Goal: Task Accomplishment & Management: Complete application form

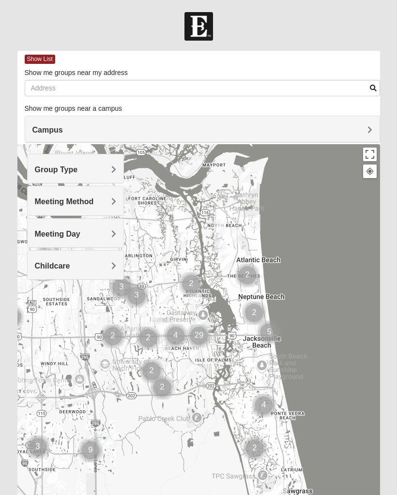
click at [357, 127] on h4 "Campus" at bounding box center [201, 129] width 339 height 9
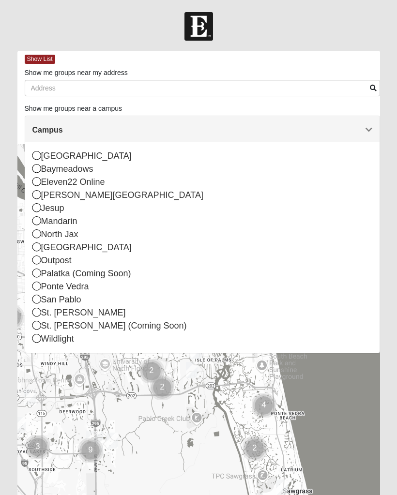
click at [141, 324] on div "St. [PERSON_NAME] (Coming Soon)" at bounding box center [201, 325] width 339 height 13
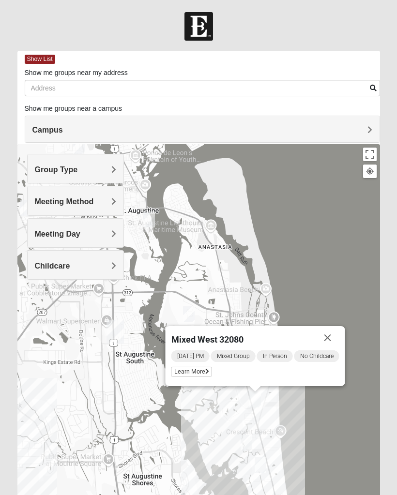
click at [337, 342] on button "Close" at bounding box center [327, 337] width 23 height 23
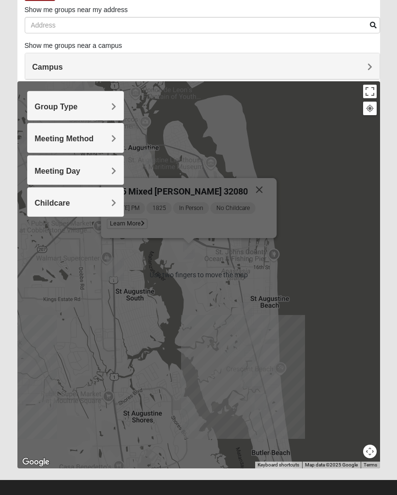
scroll to position [73, 0]
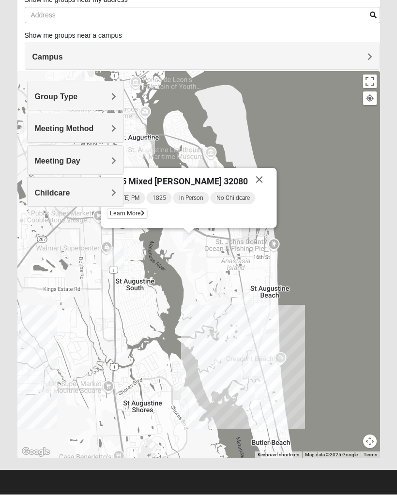
click at [186, 178] on span "1825 Mixed [PERSON_NAME] 32080" at bounding box center [177, 182] width 141 height 10
click at [139, 212] on span "Learn More" at bounding box center [127, 214] width 41 height 10
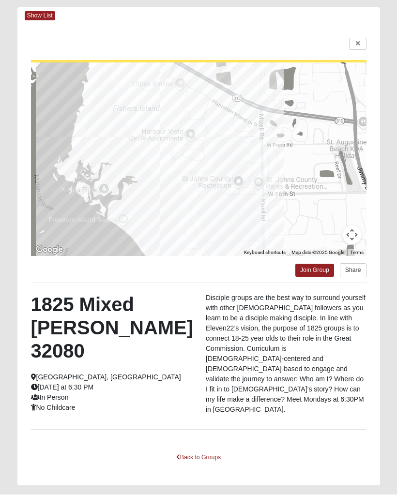
scroll to position [50, 0]
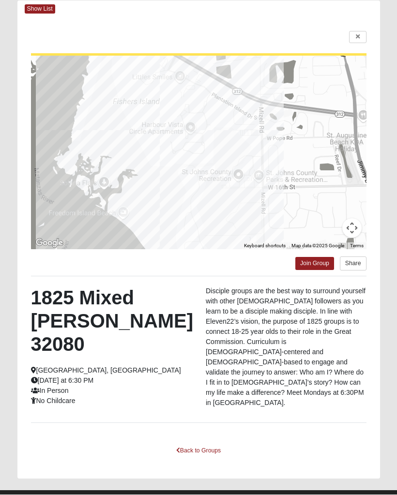
click at [189, 443] on link "Back to Groups" at bounding box center [198, 450] width 57 height 15
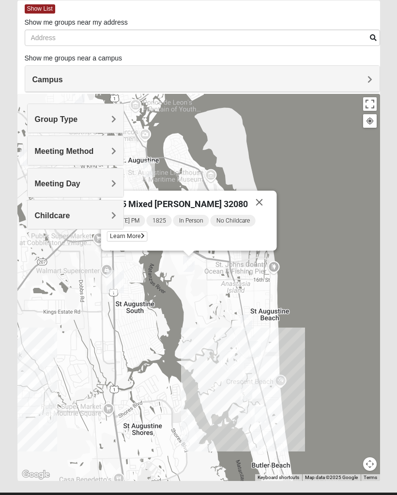
click at [251, 201] on button "Close" at bounding box center [259, 202] width 23 height 23
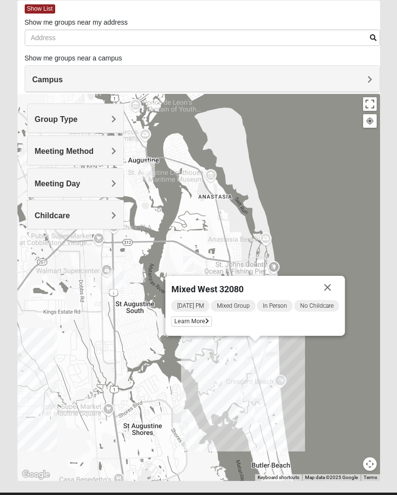
click at [196, 321] on span "Learn More" at bounding box center [191, 321] width 41 height 10
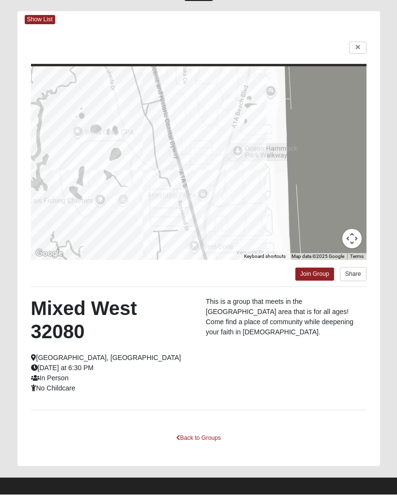
scroll to position [43, 0]
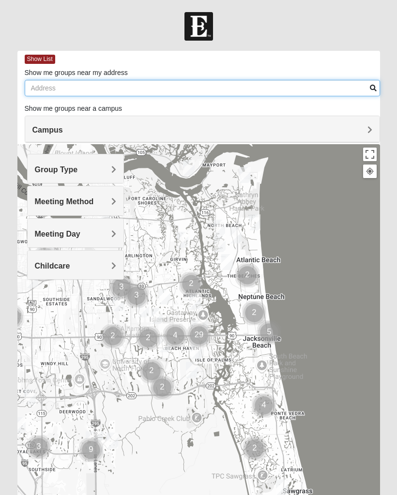
click at [357, 85] on input "Show me groups near my address" at bounding box center [202, 88] width 355 height 16
click at [368, 83] on input "Show me groups near my address" at bounding box center [202, 88] width 355 height 16
click at [363, 85] on input "Show me groups near my address" at bounding box center [202, 88] width 355 height 16
click at [376, 90] on input "Show me groups near my address" at bounding box center [202, 88] width 355 height 16
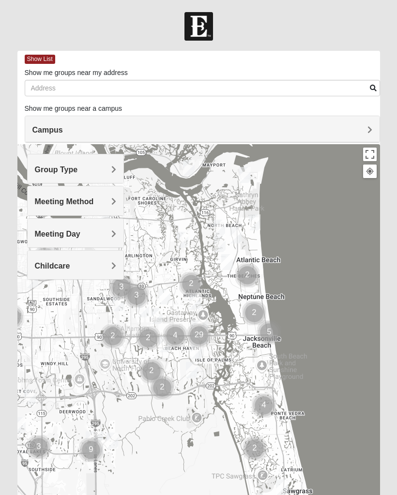
click at [355, 130] on h4 "Campus" at bounding box center [201, 129] width 339 height 9
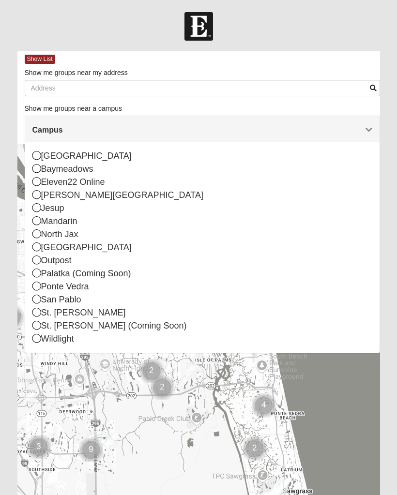
click at [135, 329] on div "St. [PERSON_NAME] (Coming Soon)" at bounding box center [201, 325] width 339 height 13
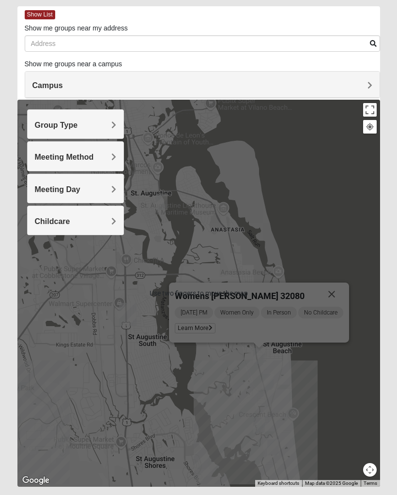
scroll to position [73, 0]
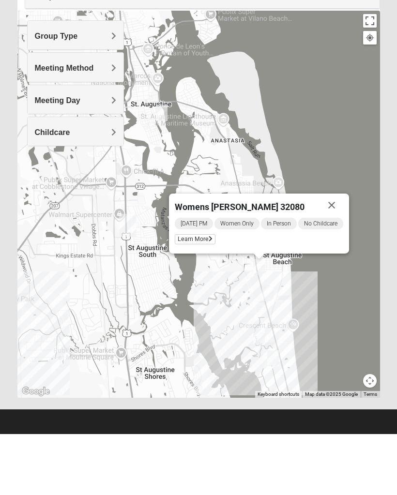
click at [351, 301] on div "Womens [PERSON_NAME] 32080 [DATE] PM Women Only In Person No Childcare Learn Mo…" at bounding box center [198, 265] width 362 height 387
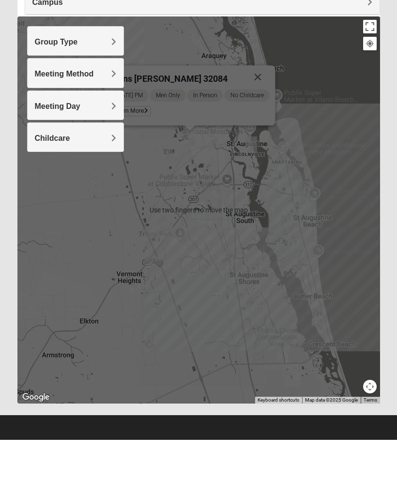
scroll to position [73, 0]
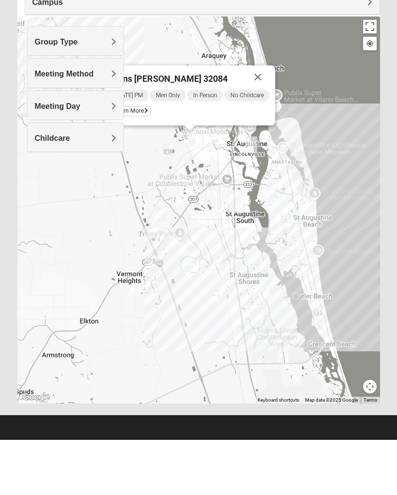
click at [140, 161] on span "Learn More" at bounding box center [130, 166] width 41 height 10
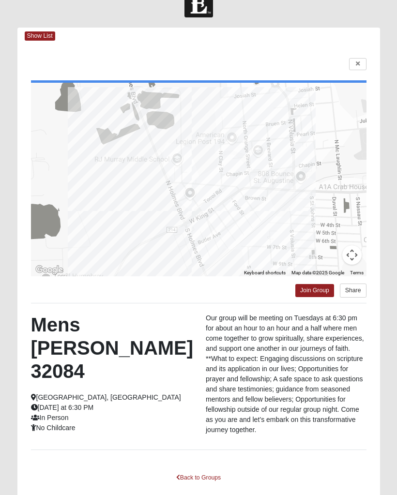
scroll to position [0, 0]
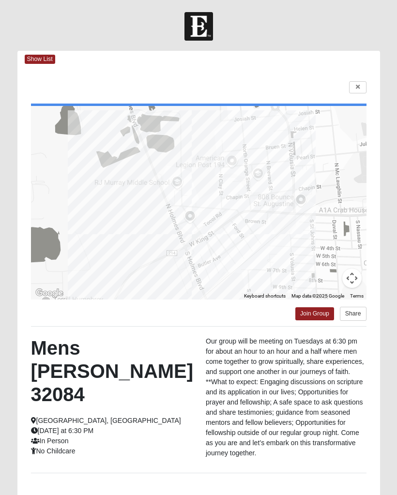
click at [358, 92] on link at bounding box center [357, 87] width 17 height 12
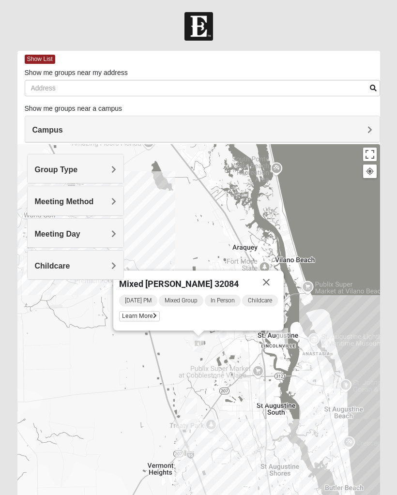
click at [141, 315] on span "Learn More" at bounding box center [139, 316] width 41 height 10
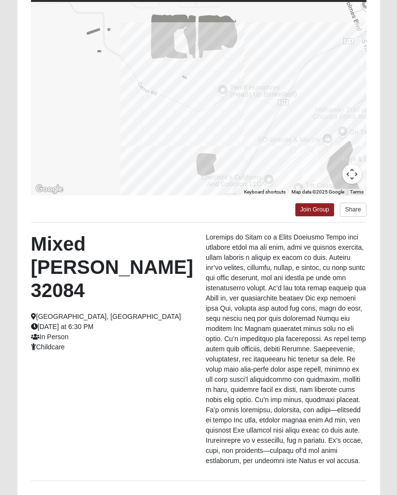
scroll to position [108, 0]
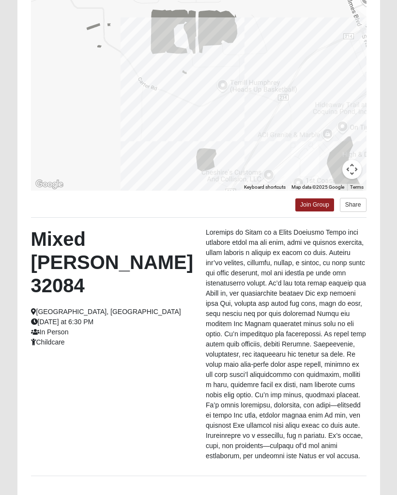
click at [200, 494] on link "Back to Groups" at bounding box center [198, 504] width 57 height 15
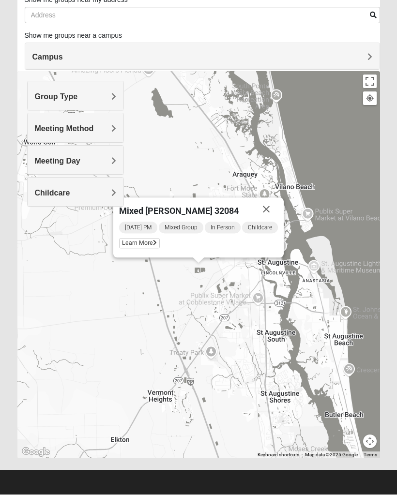
scroll to position [25, 0]
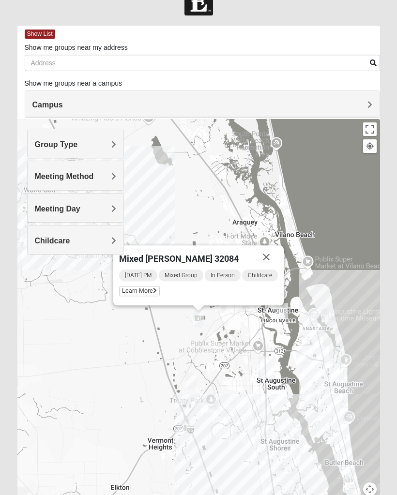
click at [267, 250] on button "Close" at bounding box center [265, 256] width 23 height 23
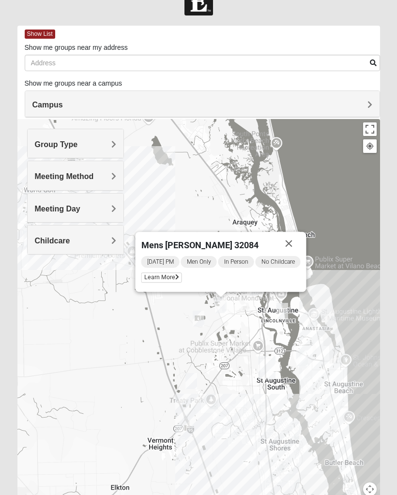
click at [292, 241] on button "Close" at bounding box center [288, 243] width 23 height 23
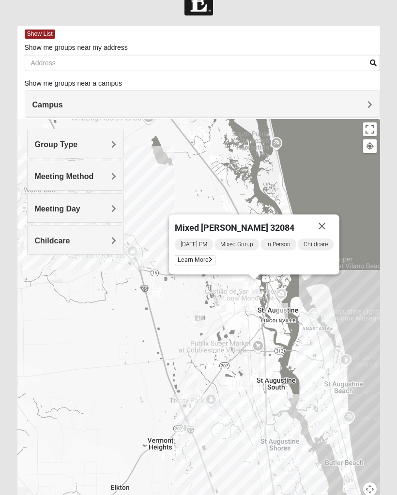
click at [201, 258] on span "Learn More" at bounding box center [195, 260] width 41 height 10
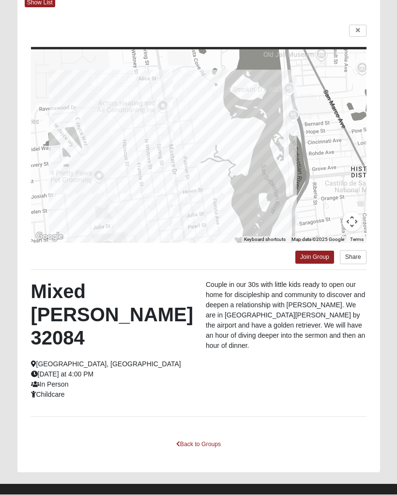
scroll to position [70, 0]
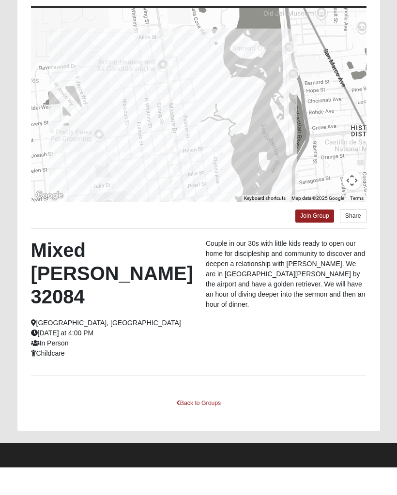
click at [204, 423] on link "Back to Groups" at bounding box center [198, 430] width 57 height 15
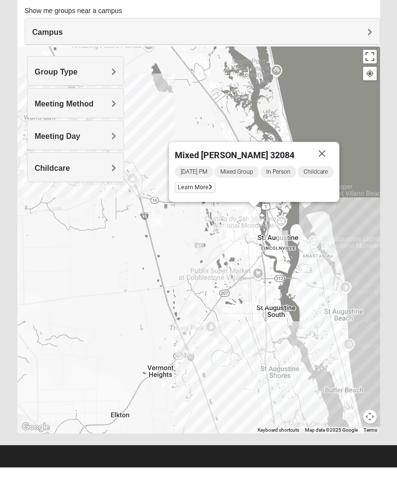
scroll to position [73, 0]
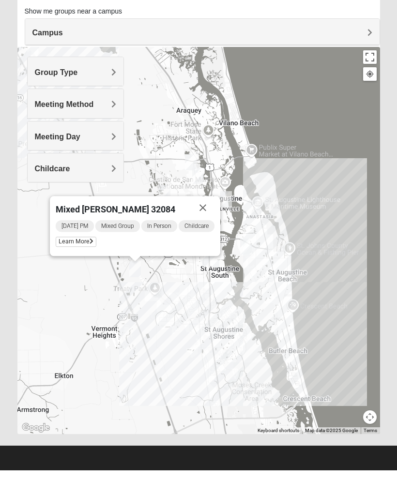
click at [77, 261] on span "Learn More" at bounding box center [76, 266] width 41 height 10
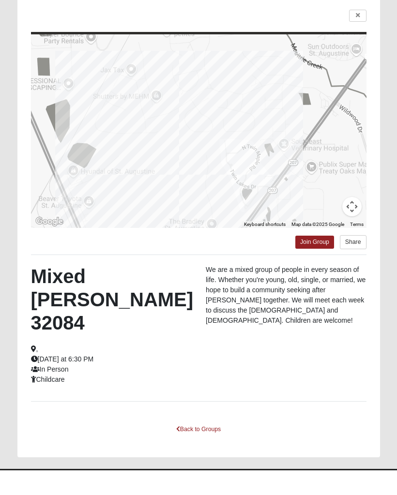
click at [202, 446] on link "Back to Groups" at bounding box center [198, 453] width 57 height 15
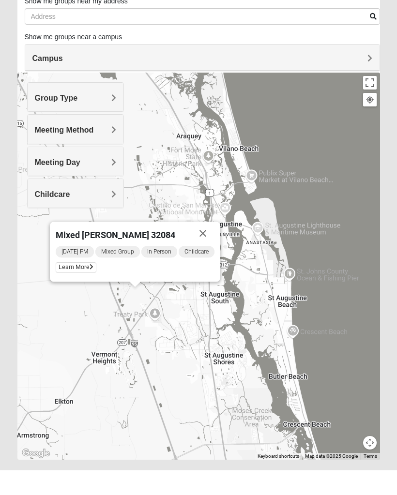
scroll to position [72, 0]
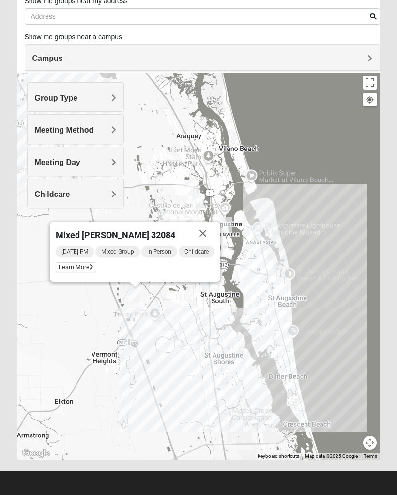
click at [201, 233] on button "Close" at bounding box center [202, 232] width 23 height 23
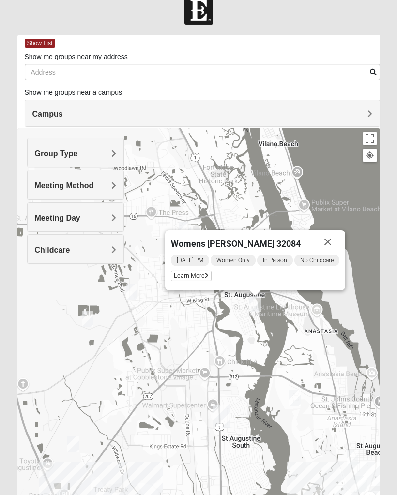
scroll to position [15, 0]
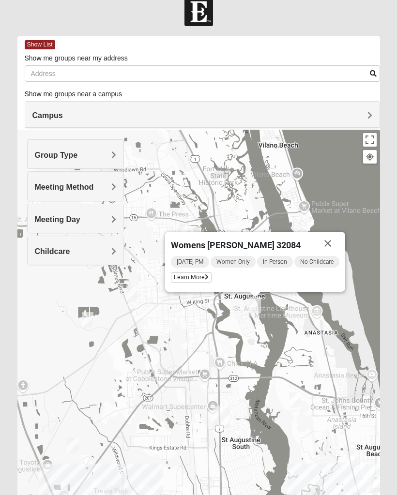
click at [337, 245] on button "Close" at bounding box center [327, 243] width 23 height 23
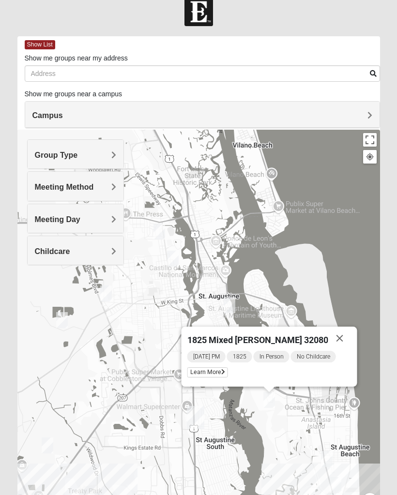
click at [340, 337] on button "Close" at bounding box center [339, 337] width 23 height 23
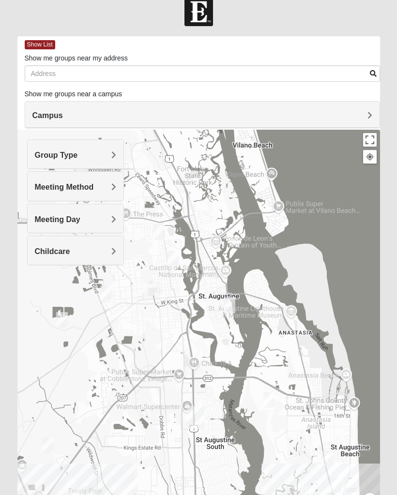
click at [57, 435] on img "Mixed Noteware 32084" at bounding box center [47, 445] width 19 height 24
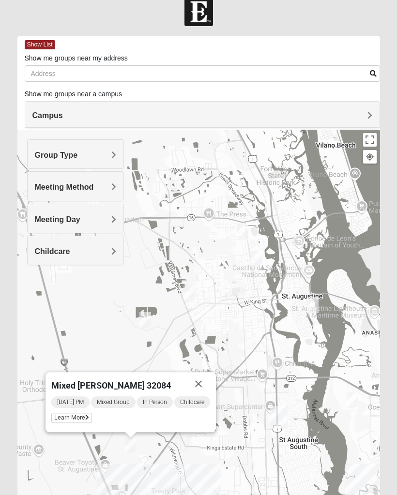
click at [87, 413] on span "Learn More" at bounding box center [71, 417] width 41 height 10
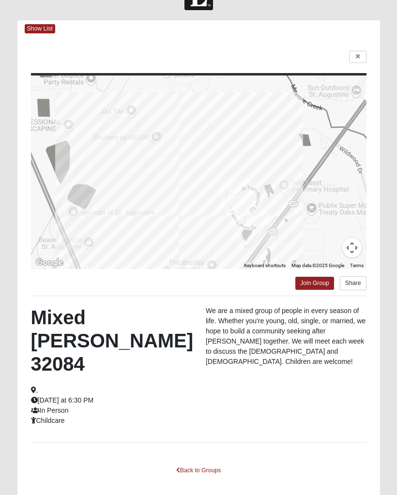
scroll to position [47, 0]
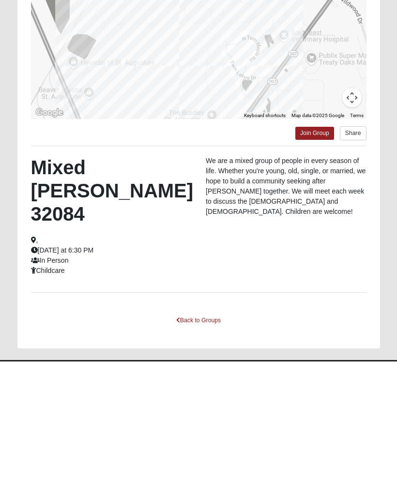
click at [203, 446] on link "Back to Groups" at bounding box center [198, 453] width 57 height 15
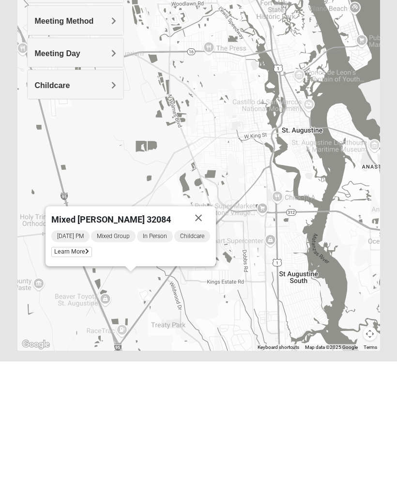
scroll to position [73, 0]
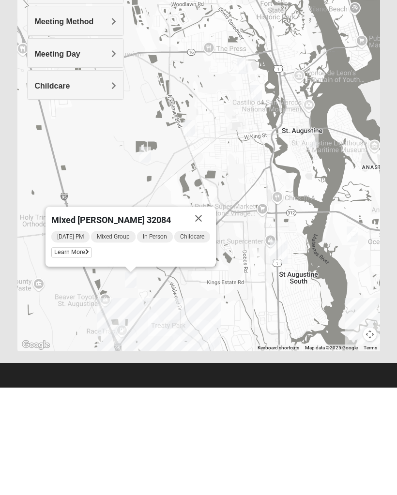
click at [200, 314] on button "Close" at bounding box center [198, 325] width 23 height 23
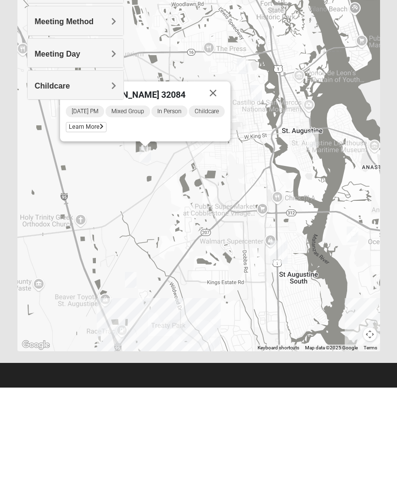
click at [106, 229] on span "Learn More" at bounding box center [86, 234] width 41 height 10
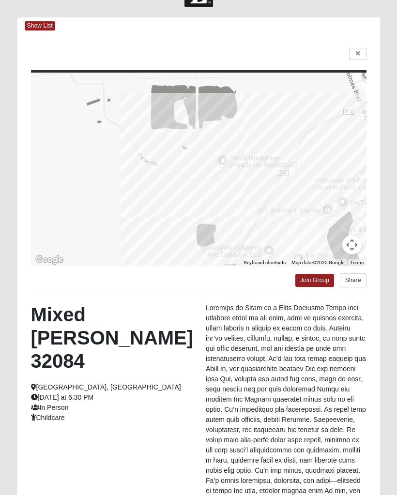
scroll to position [33, 0]
click at [311, 275] on link "Join Group" at bounding box center [314, 280] width 39 height 13
